Goal: Task Accomplishment & Management: Manage account settings

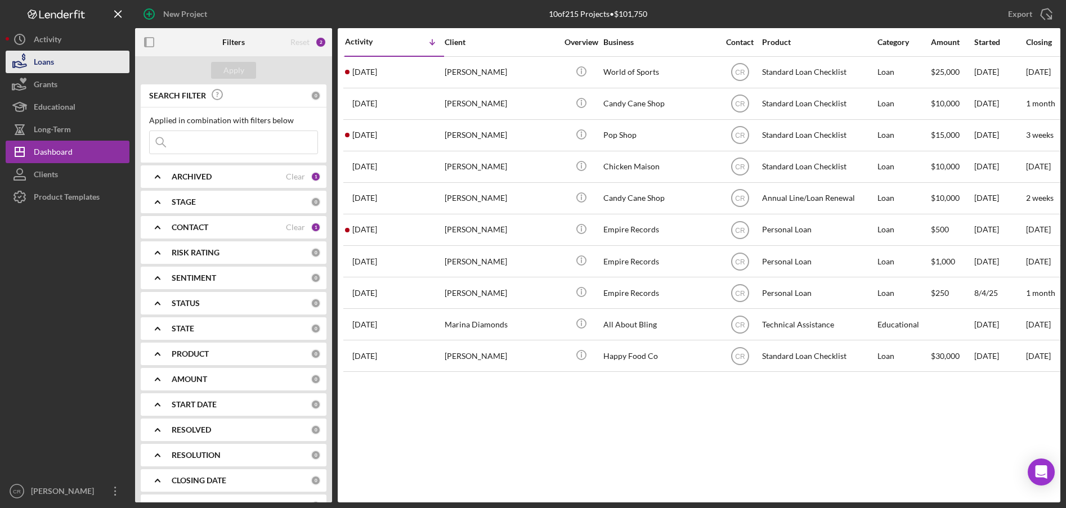
click at [42, 57] on div "Loans" at bounding box center [44, 63] width 20 height 25
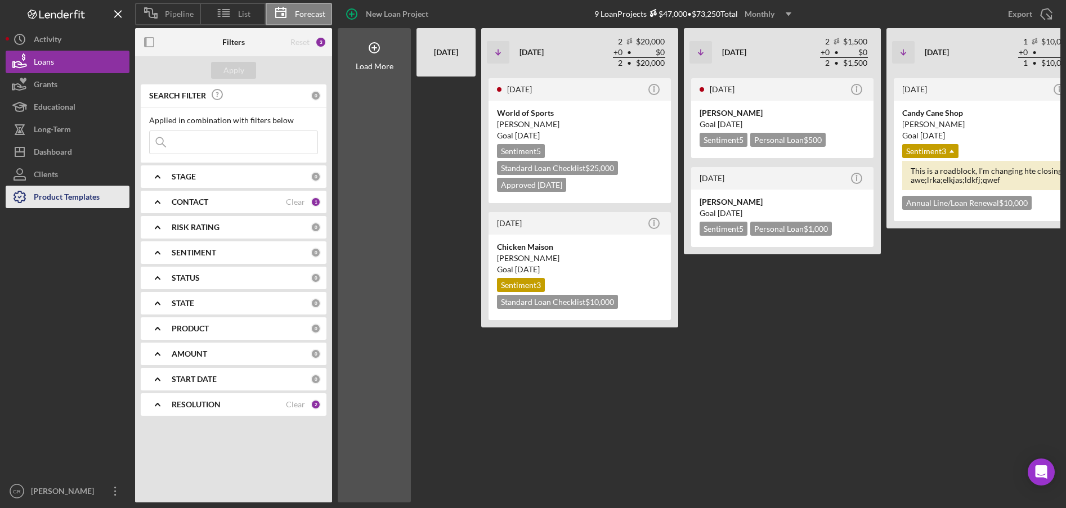
click at [88, 199] on div "Product Templates" at bounding box center [67, 198] width 66 height 25
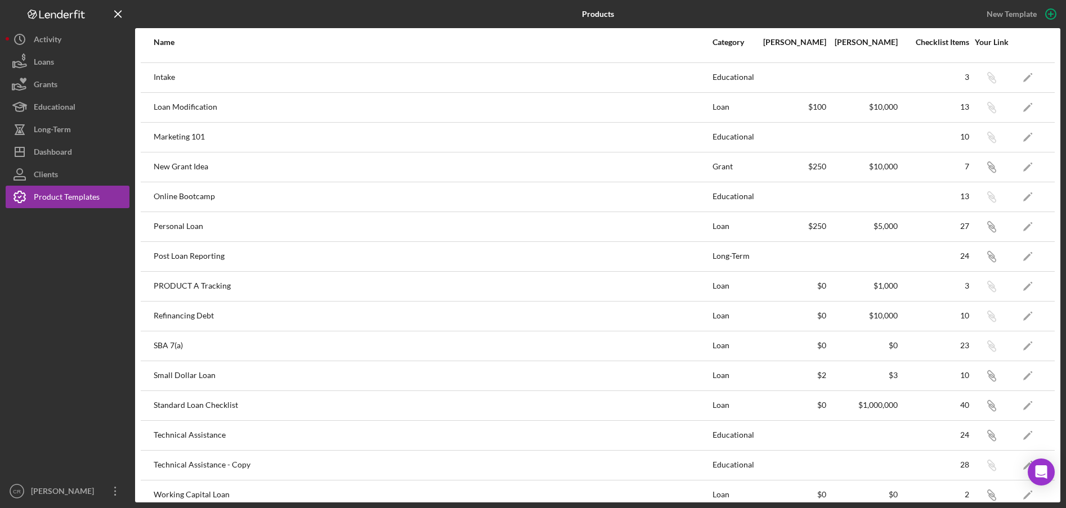
scroll to position [336, 0]
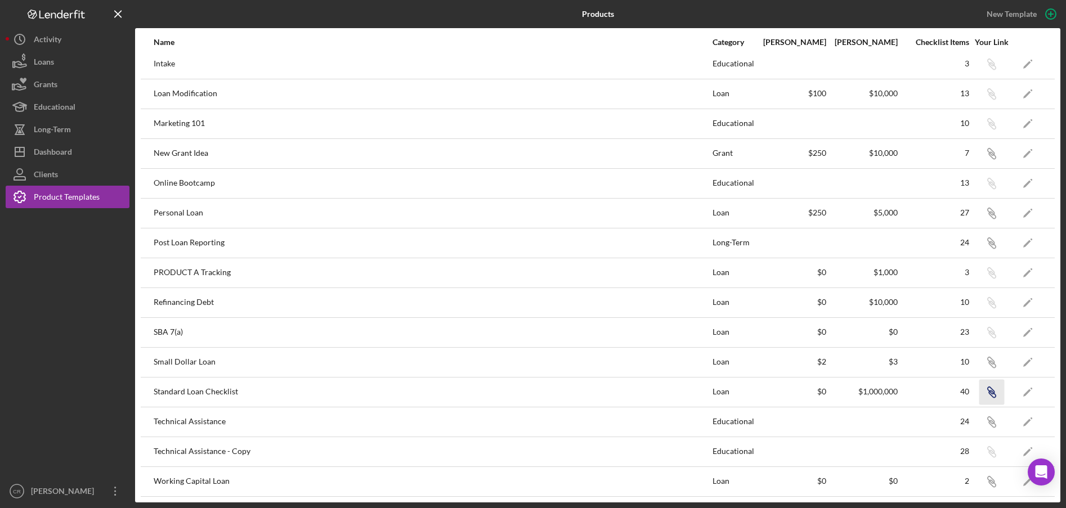
click at [894, 393] on icon "Icon/Link" at bounding box center [991, 391] width 25 height 25
click at [59, 64] on button "Loans" at bounding box center [68, 62] width 124 height 23
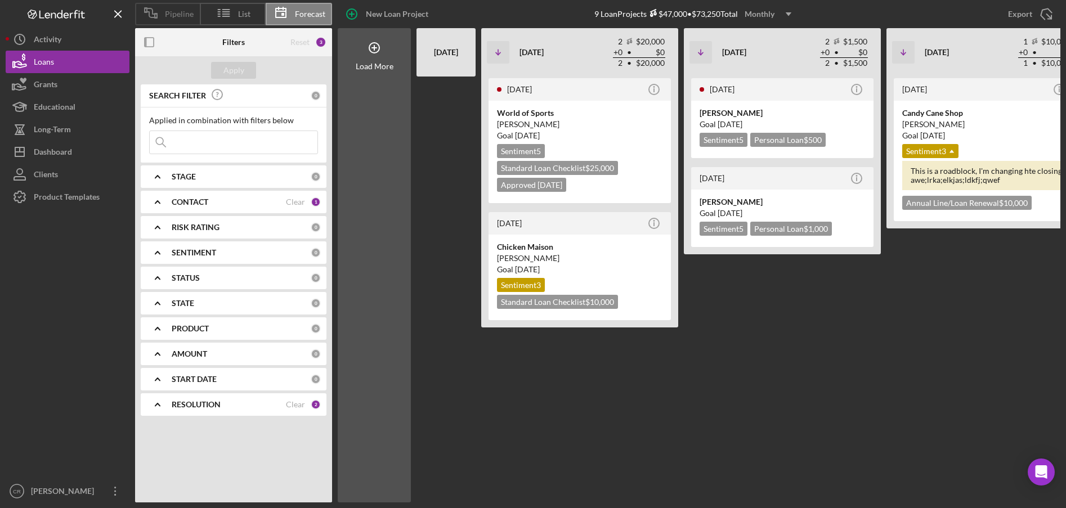
click at [169, 16] on span "Pipeline" at bounding box center [179, 14] width 29 height 9
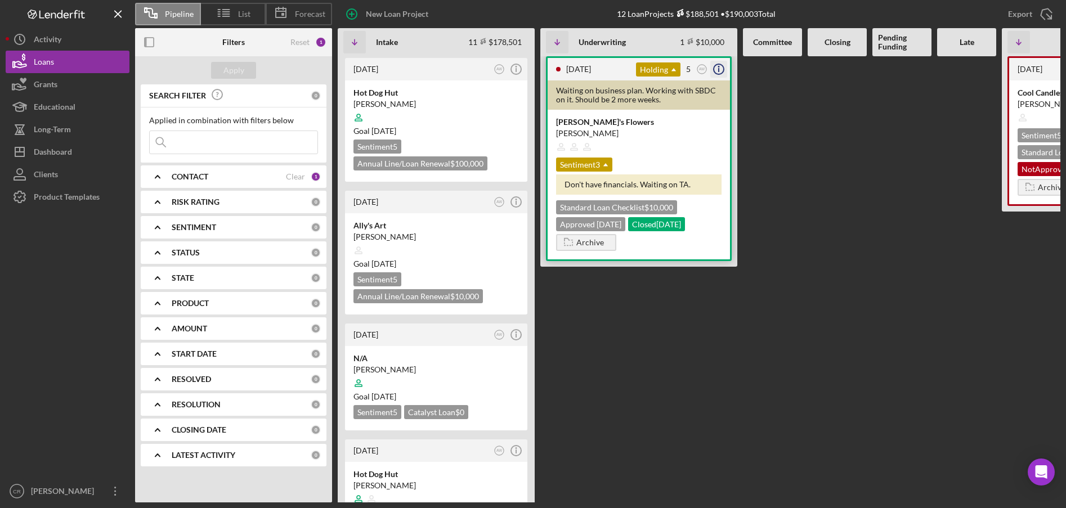
click at [720, 70] on icon "Icon/Info" at bounding box center [719, 69] width 28 height 28
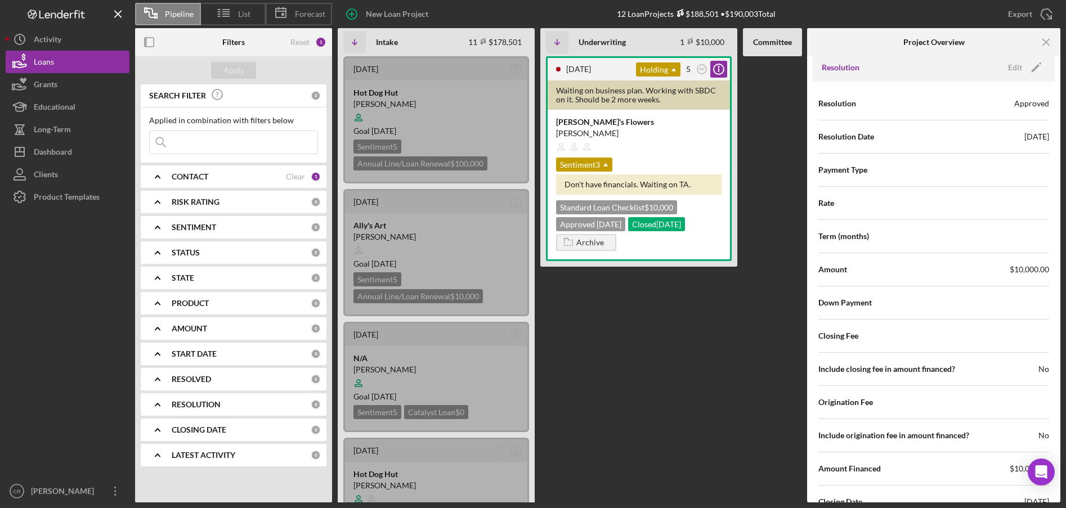
scroll to position [1682, 0]
click at [894, 69] on div "Edit" at bounding box center [1015, 68] width 14 height 17
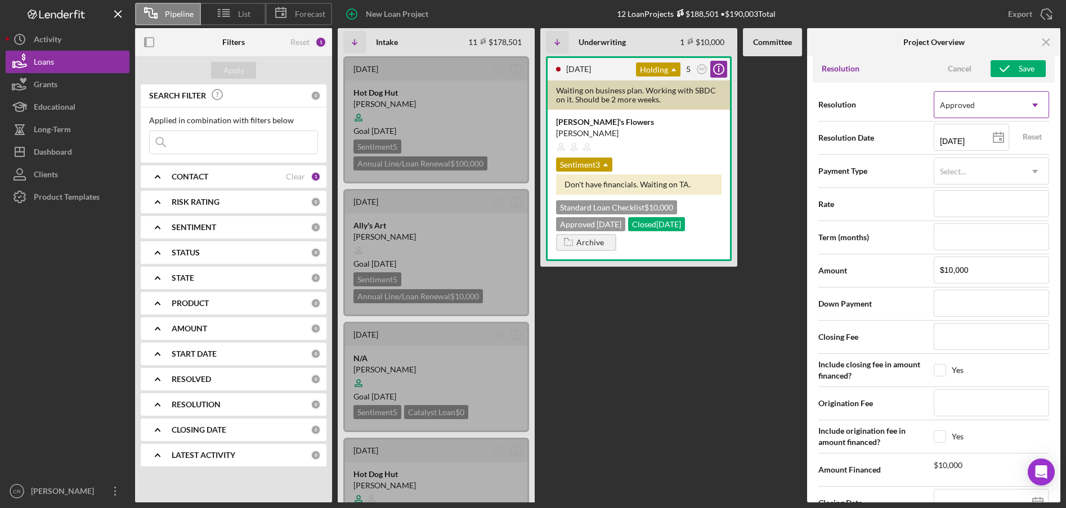
click at [894, 105] on icon "Icon/Dropdown Arrow" at bounding box center [1035, 105] width 27 height 27
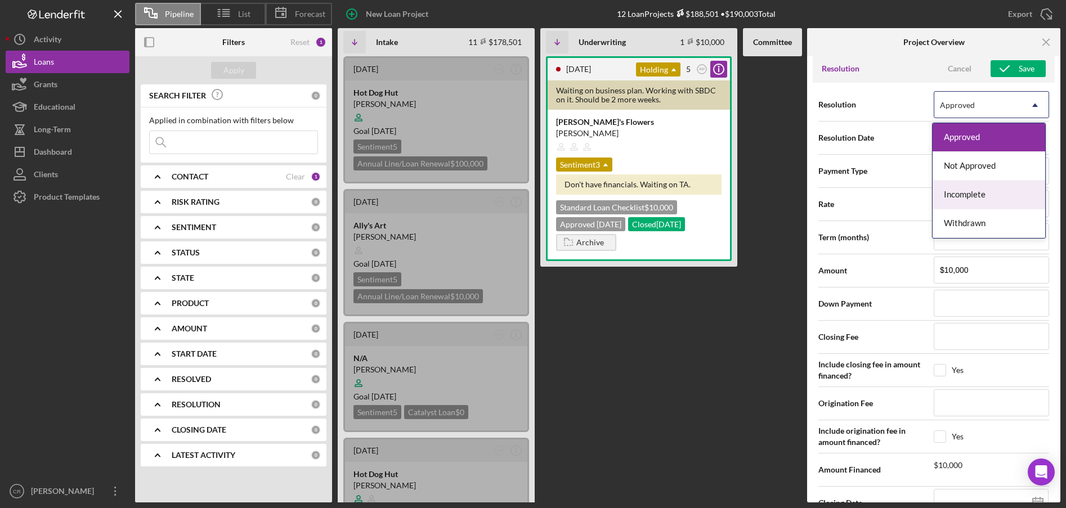
click at [894, 191] on div "Incomplete" at bounding box center [989, 195] width 113 height 29
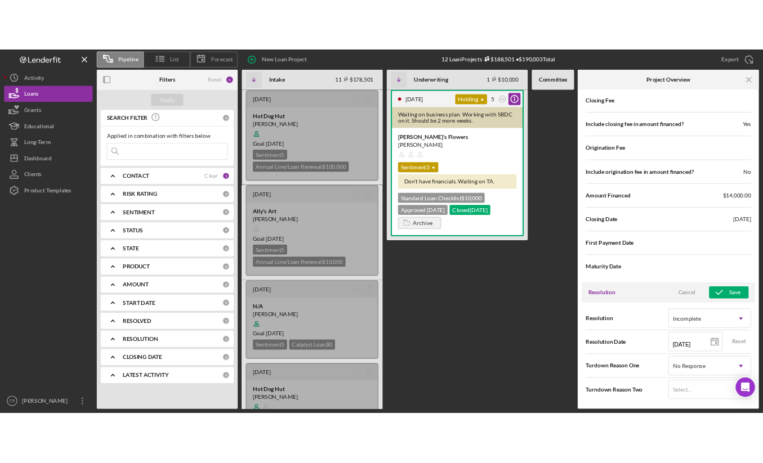
scroll to position [1411, 0]
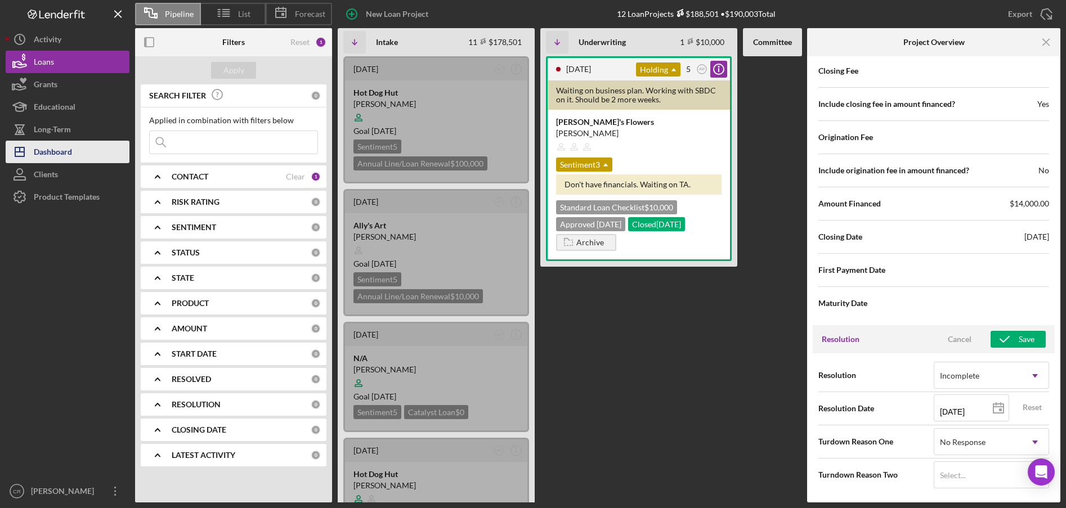
click at [45, 145] on div "Dashboard" at bounding box center [53, 153] width 38 height 25
